Goal: Task Accomplishment & Management: Use online tool/utility

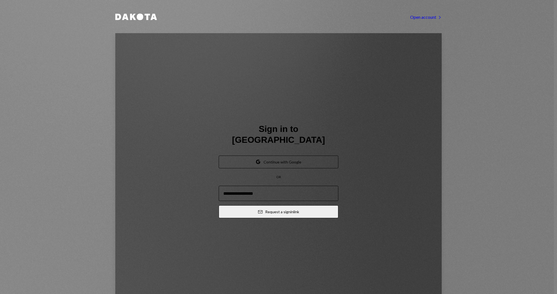
click at [266, 186] on input "email" at bounding box center [279, 193] width 120 height 15
click at [281, 156] on button "Google Continue with Google" at bounding box center [279, 162] width 120 height 13
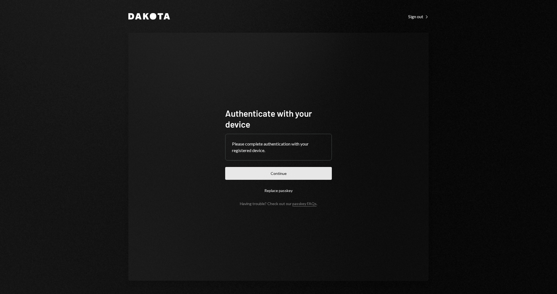
click at [285, 176] on button "Continue" at bounding box center [278, 173] width 107 height 13
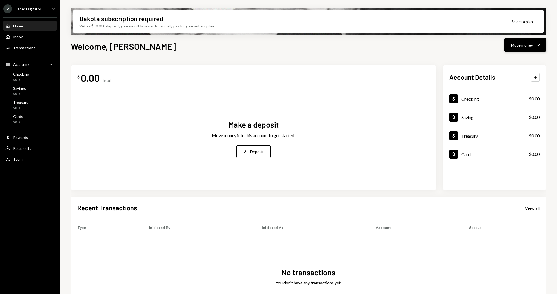
click at [524, 41] on button "Move money Caret Down" at bounding box center [525, 45] width 42 height 14
click at [510, 62] on div "Send" at bounding box center [521, 61] width 40 height 6
click at [345, 107] on div "Make a deposit Move money into this account to get started. Deposit Deposit" at bounding box center [253, 139] width 353 height 90
click at [32, 51] on div "Activities Transactions" at bounding box center [29, 47] width 49 height 9
